Goal: Transaction & Acquisition: Purchase product/service

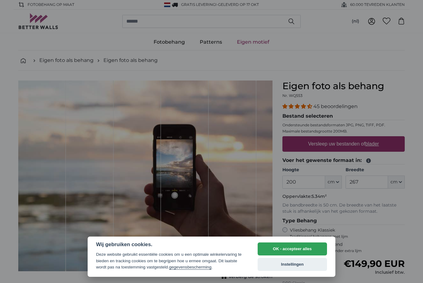
click at [313, 249] on button "OK - accepteer alles" at bounding box center [292, 248] width 69 height 13
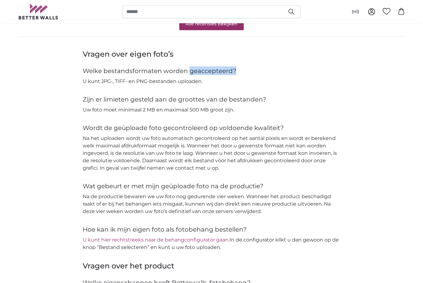
scroll to position [601, 0]
click at [216, 237] on link "U kunt hier rechtstreeks naar de behangconfigurator gaan." at bounding box center [156, 239] width 147 height 6
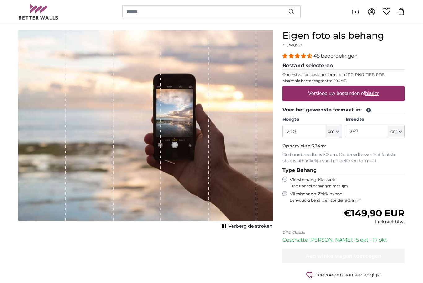
click at [377, 94] on u "blader" at bounding box center [372, 93] width 14 height 5
click at [377, 88] on input "Versleep uw bestanden of blader" at bounding box center [343, 87] width 122 height 2
type input "**********"
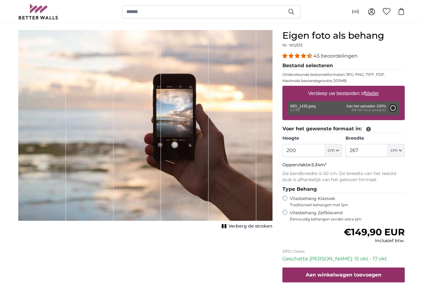
type input "266"
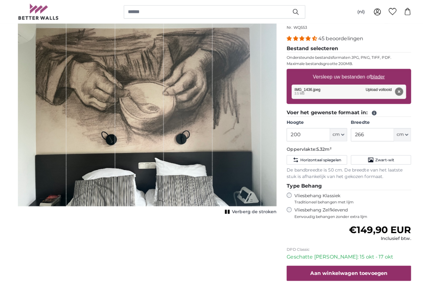
scroll to position [67, 0]
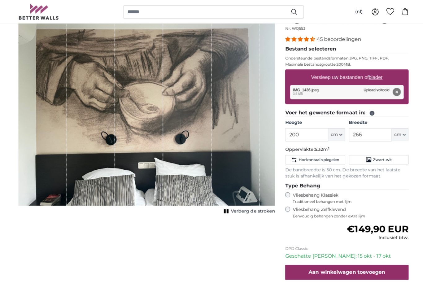
click at [193, 116] on div "1 of 1" at bounding box center [186, 108] width 48 height 191
click at [189, 118] on div "1 of 1" at bounding box center [186, 108] width 48 height 191
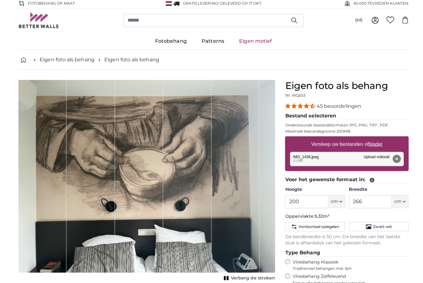
scroll to position [14, 0]
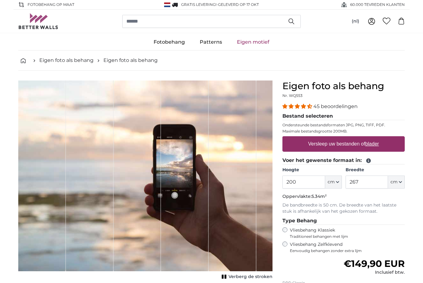
click at [378, 144] on u "blader" at bounding box center [372, 143] width 14 height 5
click at [378, 138] on input "Versleep uw bestanden of blader" at bounding box center [343, 137] width 122 height 2
type input "**********"
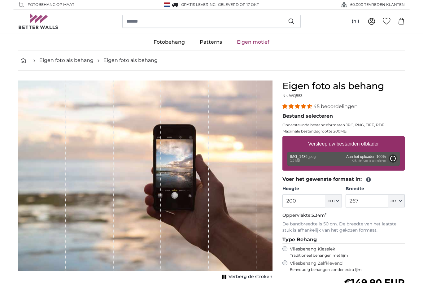
type input "117"
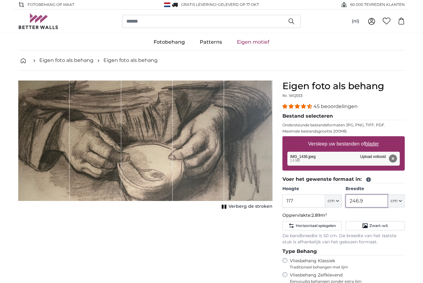
click at [380, 202] on input "246.9" at bounding box center [366, 200] width 42 height 13
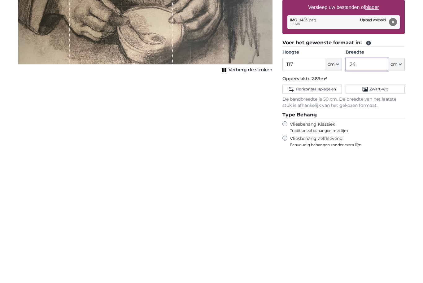
type input "2"
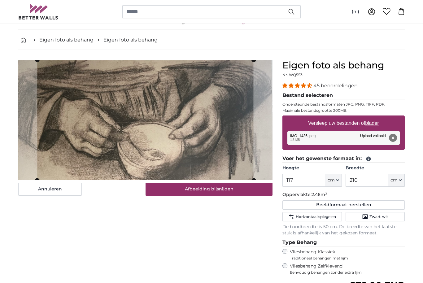
scroll to position [20, 0]
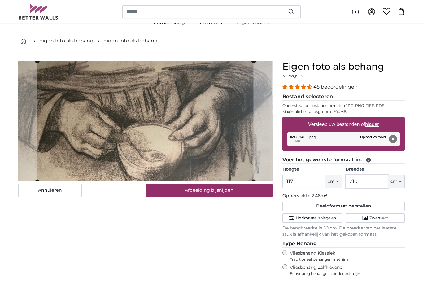
type input "210"
click at [239, 188] on button "Afbeelding bijsnijden" at bounding box center [208, 190] width 127 height 13
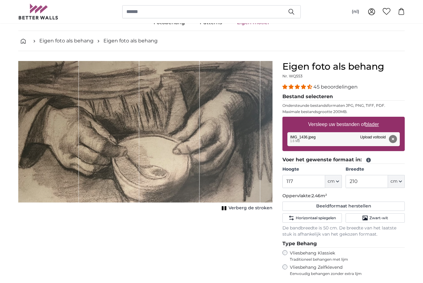
click at [336, 180] on icon "button" at bounding box center [337, 181] width 3 height 3
click at [304, 179] on input "117" at bounding box center [303, 181] width 42 height 13
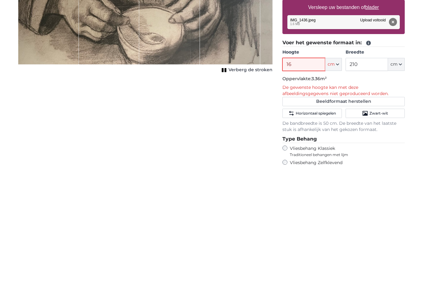
type input "1"
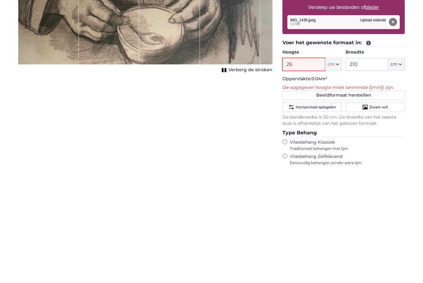
type input "260"
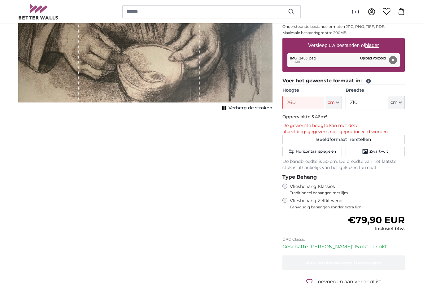
scroll to position [98, 0]
